Goal: Information Seeking & Learning: Learn about a topic

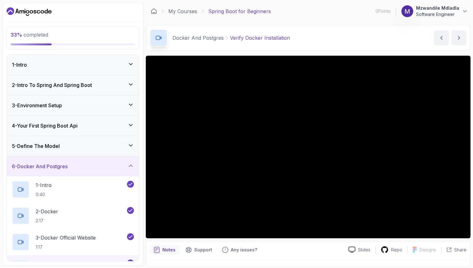
scroll to position [11, 0]
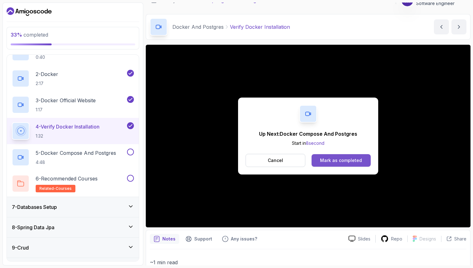
click at [347, 163] on button "Mark as completed" at bounding box center [341, 160] width 59 height 13
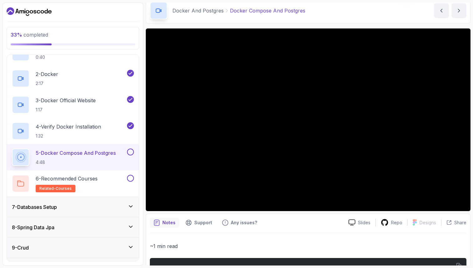
scroll to position [22, 0]
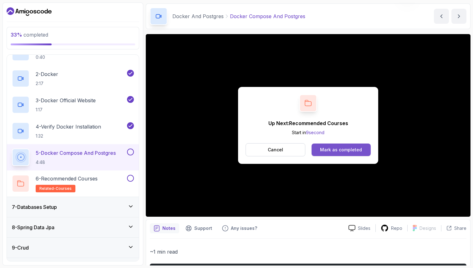
click at [341, 156] on button "Mark as completed" at bounding box center [341, 150] width 59 height 13
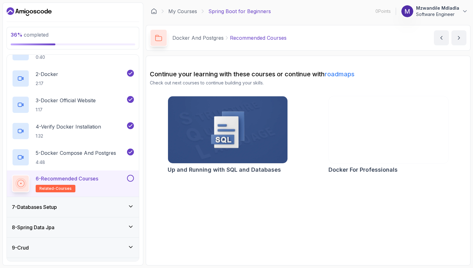
scroll to position [141, 0]
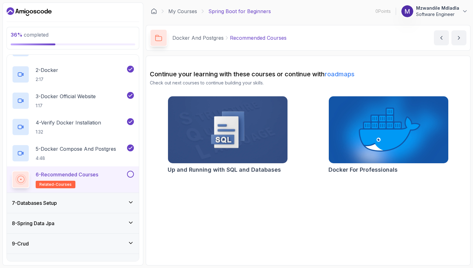
click at [61, 184] on span "related-courses" at bounding box center [55, 184] width 32 height 5
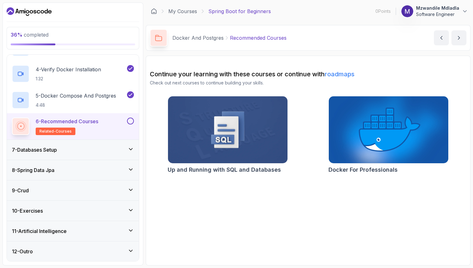
click at [94, 147] on div "7 - Databases Setup" at bounding box center [73, 150] width 122 height 8
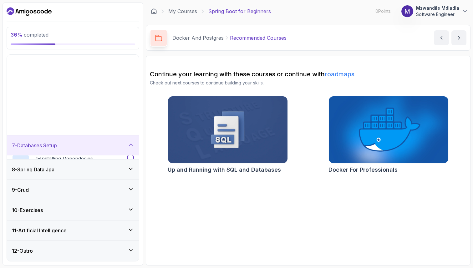
scroll to position [37, 0]
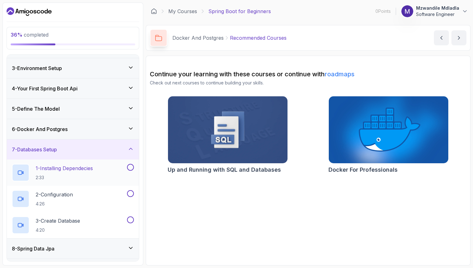
click at [87, 169] on p "1 - Installing Dependecies" at bounding box center [64, 169] width 57 height 8
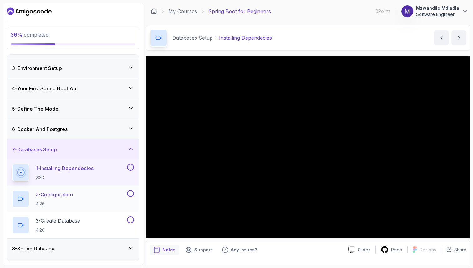
click at [64, 194] on p "2 - Configuration" at bounding box center [54, 195] width 37 height 8
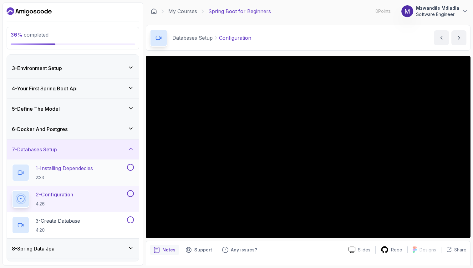
click at [130, 166] on button at bounding box center [130, 167] width 7 height 7
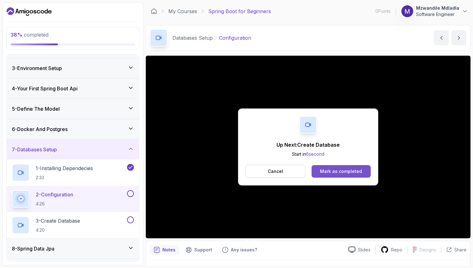
click at [342, 170] on div "Mark as completed" at bounding box center [341, 171] width 42 height 6
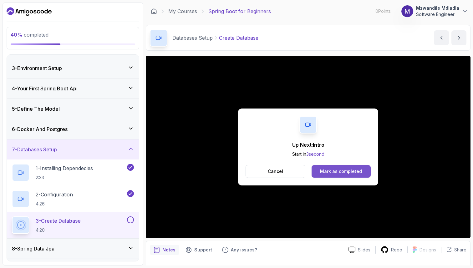
click at [337, 168] on button "Mark as completed" at bounding box center [341, 171] width 59 height 13
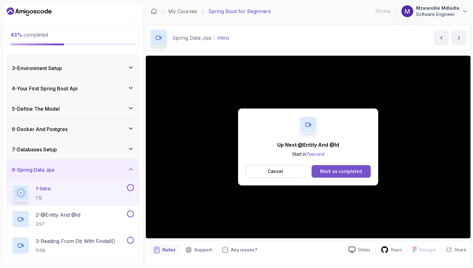
click at [335, 174] on div "Mark as completed" at bounding box center [341, 171] width 42 height 6
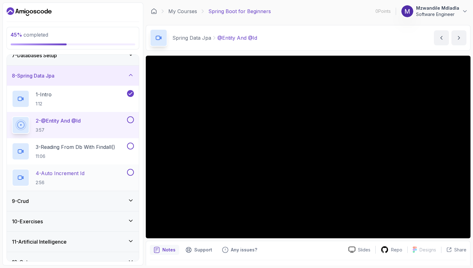
scroll to position [134, 0]
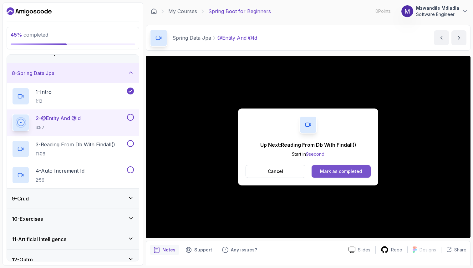
click at [344, 170] on div "Mark as completed" at bounding box center [341, 171] width 42 height 6
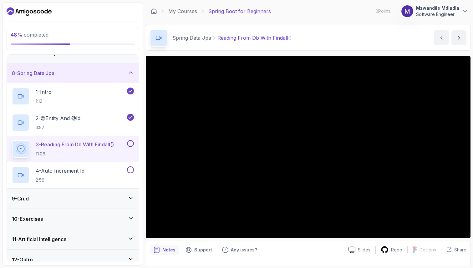
scroll to position [15, 0]
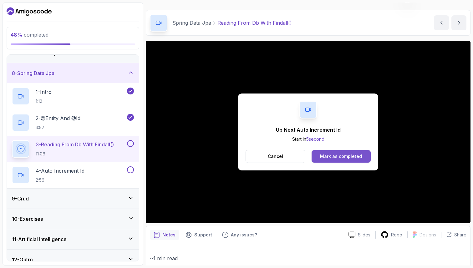
click at [343, 159] on div "Mark as completed" at bounding box center [341, 156] width 42 height 6
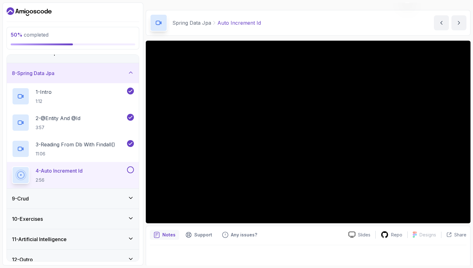
click at [131, 170] on button at bounding box center [130, 169] width 7 height 7
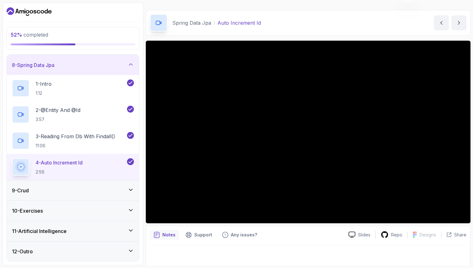
click at [130, 190] on icon at bounding box center [131, 190] width 6 height 6
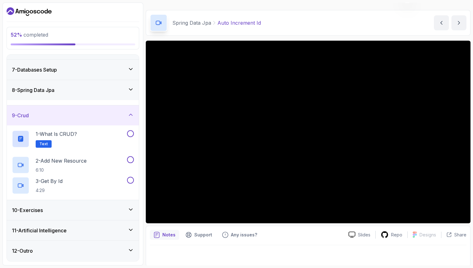
scroll to position [116, 0]
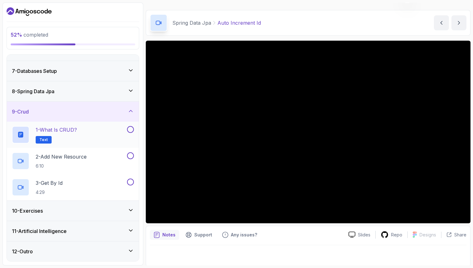
click at [96, 134] on div "1 - What is CRUD? Text" at bounding box center [69, 135] width 114 height 18
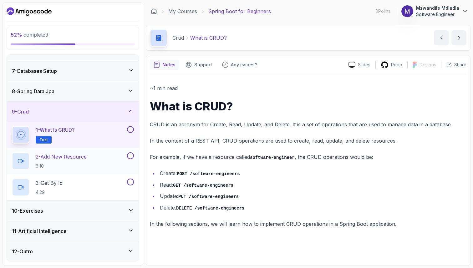
click at [77, 161] on h2 "2 - Add New Resource 6:10" at bounding box center [61, 161] width 51 height 16
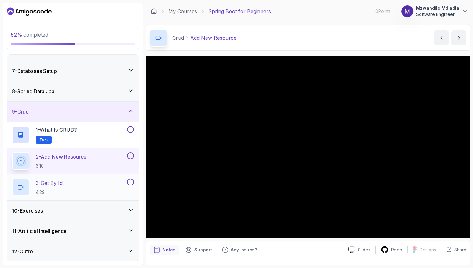
click at [76, 186] on div "3 - Get By Id 4:29" at bounding box center [69, 188] width 114 height 18
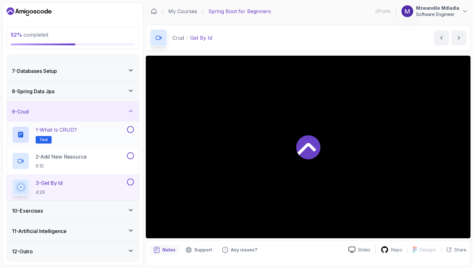
click at [133, 130] on button at bounding box center [130, 129] width 7 height 7
click at [130, 155] on button at bounding box center [130, 155] width 7 height 7
click at [133, 210] on icon at bounding box center [131, 210] width 6 height 6
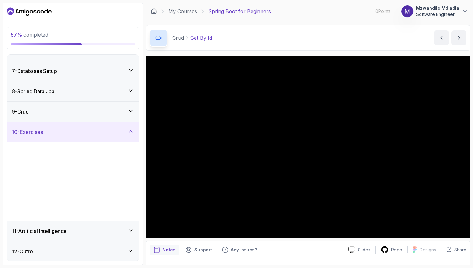
scroll to position [116, 0]
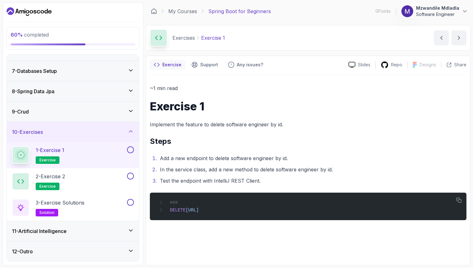
click at [131, 150] on button at bounding box center [130, 149] width 7 height 7
click at [99, 181] on div "2 - Exercise 2 exercise" at bounding box center [69, 182] width 114 height 18
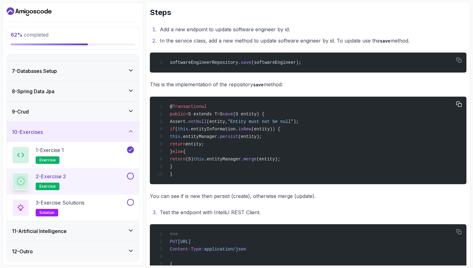
scroll to position [179, 0]
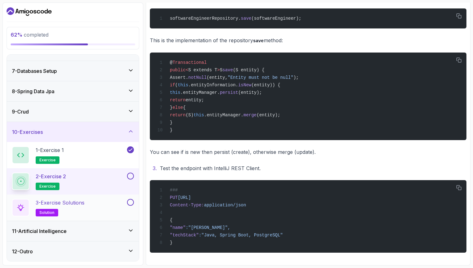
click at [101, 203] on div "3 - Exercise Solutions solution" at bounding box center [69, 208] width 114 height 18
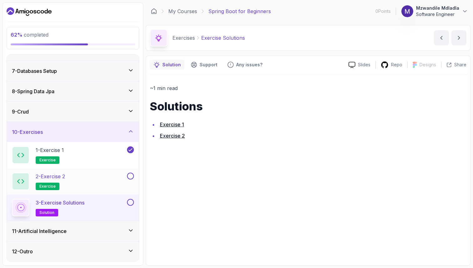
click at [98, 179] on div "2 - Exercise 2 exercise" at bounding box center [69, 182] width 114 height 18
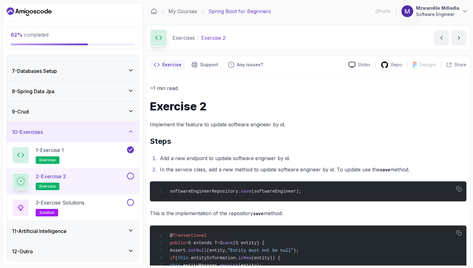
click at [112, 231] on div "11 - Artificial Intelligence" at bounding box center [73, 231] width 122 height 8
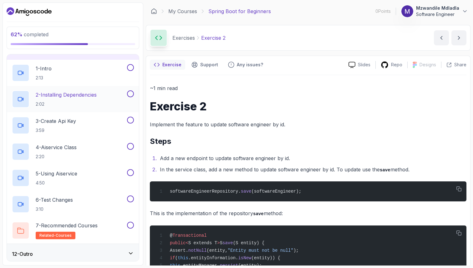
scroll to position [221, 0]
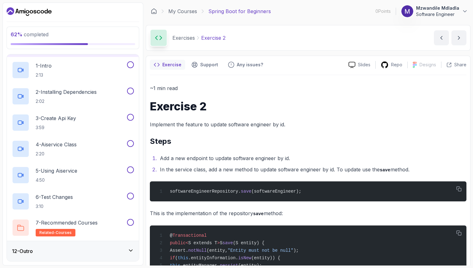
click at [119, 251] on div "12 - Outro" at bounding box center [73, 251] width 122 height 8
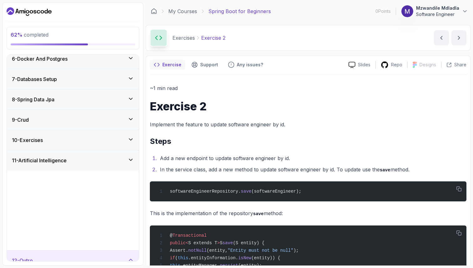
scroll to position [89, 0]
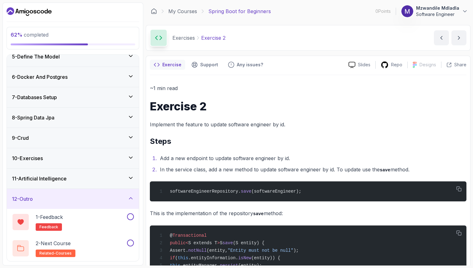
click at [65, 156] on div "10 - Exercises" at bounding box center [73, 159] width 122 height 8
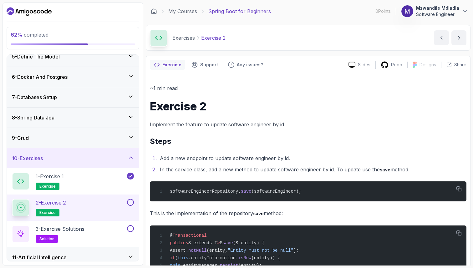
click at [74, 202] on div "2 - Exercise 2 exercise" at bounding box center [69, 208] width 114 height 18
click at [68, 234] on h2 "3 - Exercise Solutions solution" at bounding box center [60, 234] width 49 height 18
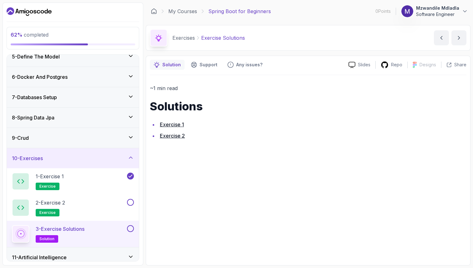
click at [176, 136] on link "Exercise 2" at bounding box center [172, 136] width 25 height 6
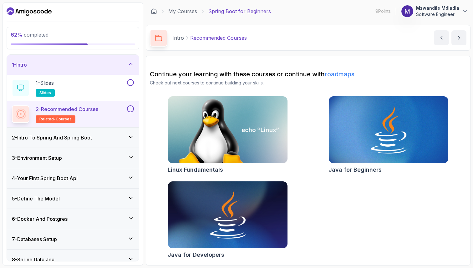
scroll to position [89, 0]
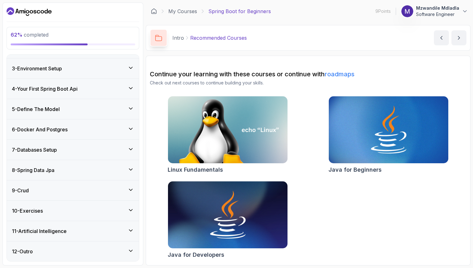
click at [63, 205] on div "10 - Exercises" at bounding box center [73, 211] width 132 height 20
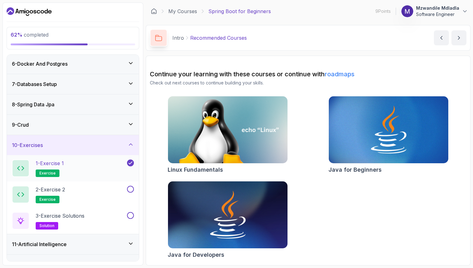
scroll to position [116, 0]
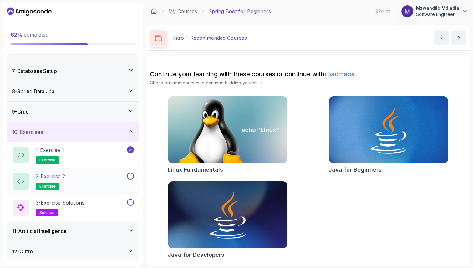
click at [87, 185] on div "2 - Exercise 2 exercise" at bounding box center [69, 182] width 114 height 18
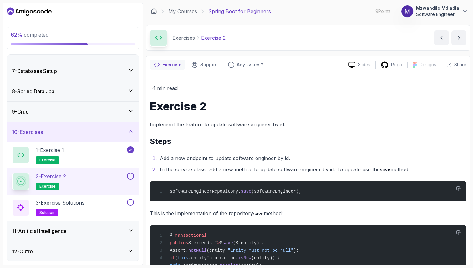
scroll to position [11, 0]
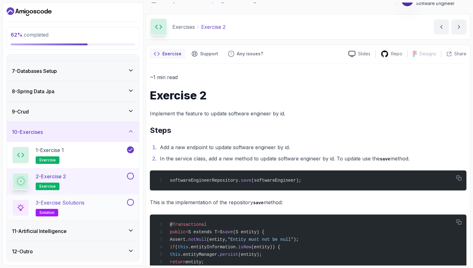
click at [76, 207] on h2 "3 - Exercise Solutions solution" at bounding box center [60, 208] width 49 height 18
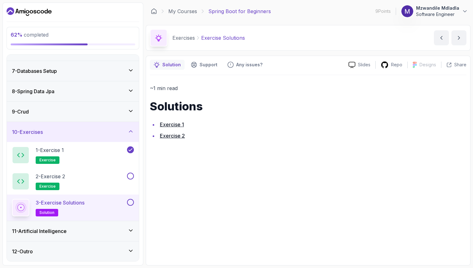
click at [101, 204] on div "3 - Exercise Solutions solution" at bounding box center [69, 208] width 114 height 18
click at [79, 202] on p "3 - Exercise Solutions" at bounding box center [60, 203] width 49 height 8
click at [170, 64] on p "Solution" at bounding box center [171, 65] width 18 height 6
click at [174, 139] on link "Exercise 2" at bounding box center [172, 136] width 25 height 6
